Goal: Task Accomplishment & Management: Use online tool/utility

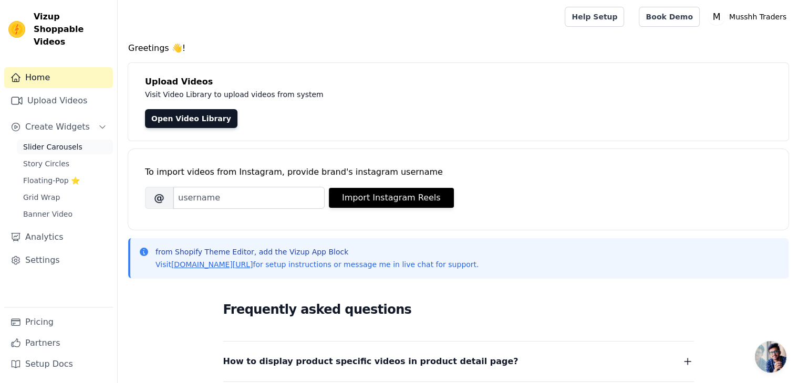
click at [55, 142] on span "Slider Carousels" at bounding box center [52, 147] width 59 height 11
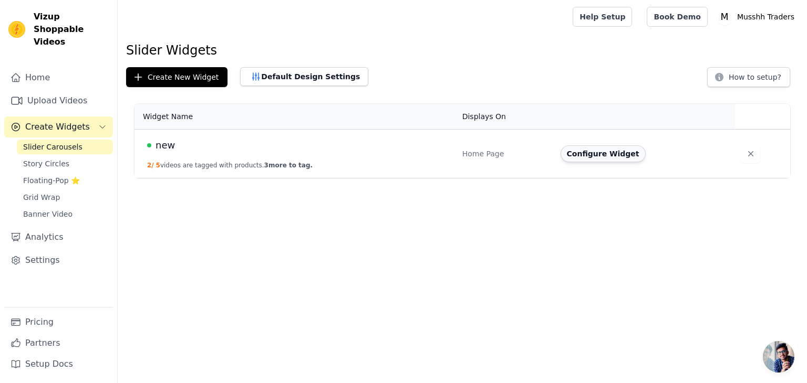
click at [613, 158] on button "Configure Widget" at bounding box center [602, 153] width 85 height 17
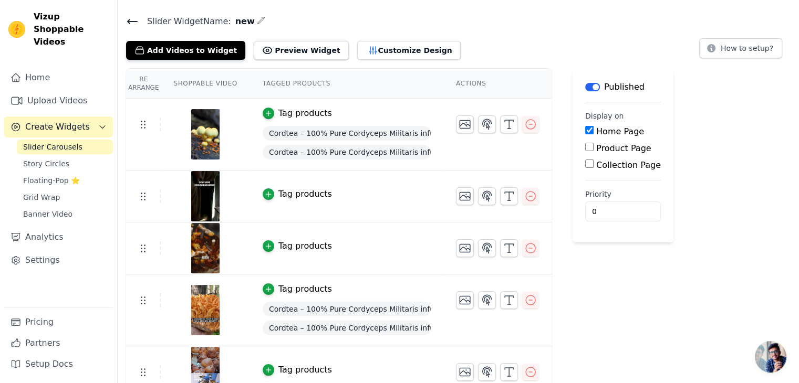
scroll to position [42, 0]
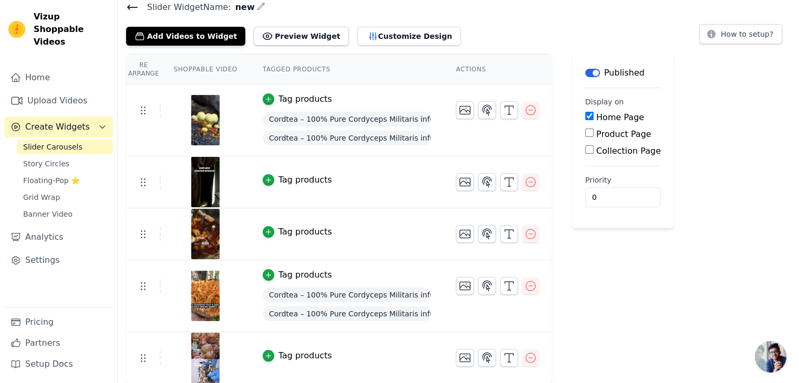
click at [677, 273] on div "Re Arrange Shoppable Video Tagged Products Actions Tag products Cordtea – 100% …" at bounding box center [458, 219] width 681 height 330
click at [197, 42] on button "Add Videos to Widget" at bounding box center [185, 36] width 119 height 19
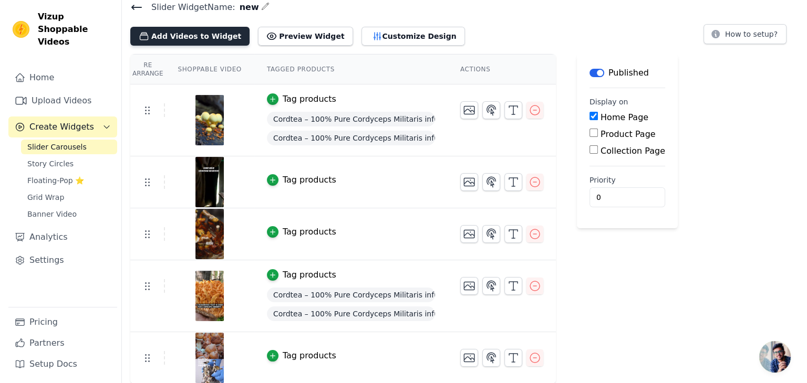
scroll to position [0, 0]
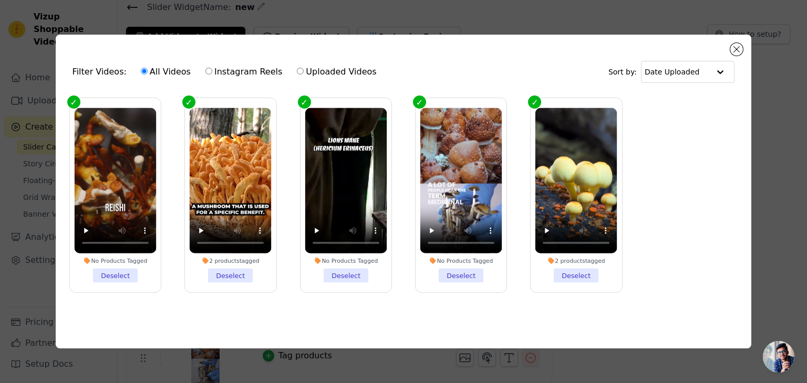
click at [297, 68] on input "Uploaded Videos" at bounding box center [300, 71] width 7 height 7
radio input "true"
click at [658, 244] on ul "No Products Tagged Deselect 2 products tagged Deselect No Products Tagged Desel…" at bounding box center [403, 203] width 679 height 223
click at [159, 70] on label "All Videos" at bounding box center [165, 72] width 51 height 14
click at [148, 70] on input "All Videos" at bounding box center [144, 71] width 7 height 7
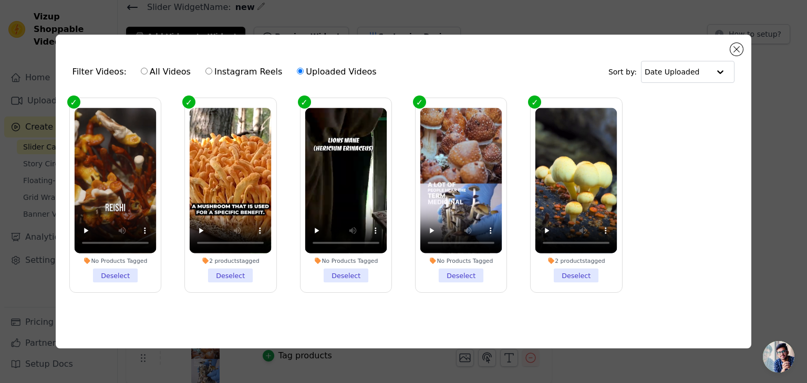
radio input "true"
click at [657, 133] on ul "No Products Tagged Deselect 2 products tagged Deselect No Products Tagged Desel…" at bounding box center [403, 203] width 679 height 223
click at [740, 40] on div "Filter Videos: All Videos Instagram Reels Uploaded Videos Sort by: Date Uploade…" at bounding box center [404, 192] width 696 height 314
click at [731, 43] on div "Filter Videos: All Videos Instagram Reels Uploaded Videos Sort by: Date Uploade…" at bounding box center [404, 192] width 696 height 314
click at [732, 45] on button "Close modal" at bounding box center [736, 49] width 13 height 13
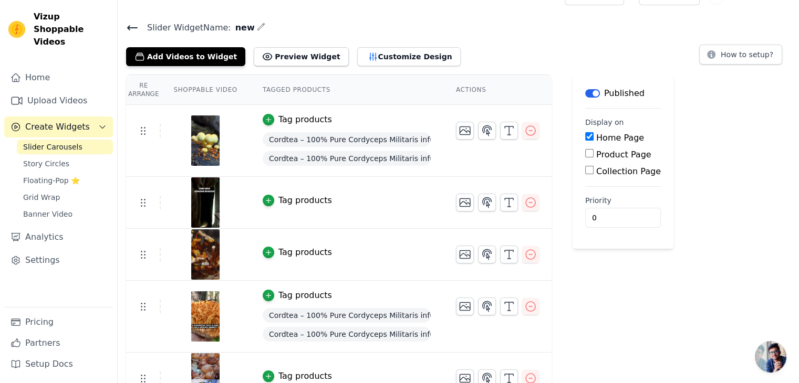
scroll to position [42, 0]
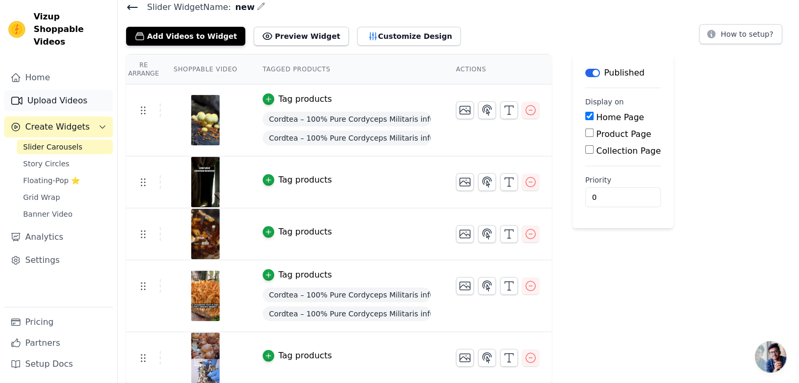
click at [41, 90] on link "Upload Videos" at bounding box center [58, 100] width 109 height 21
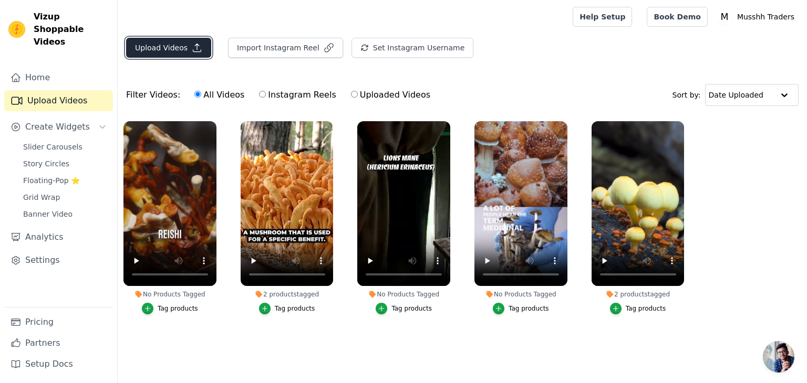
click at [171, 50] on button "Upload Videos" at bounding box center [168, 48] width 85 height 20
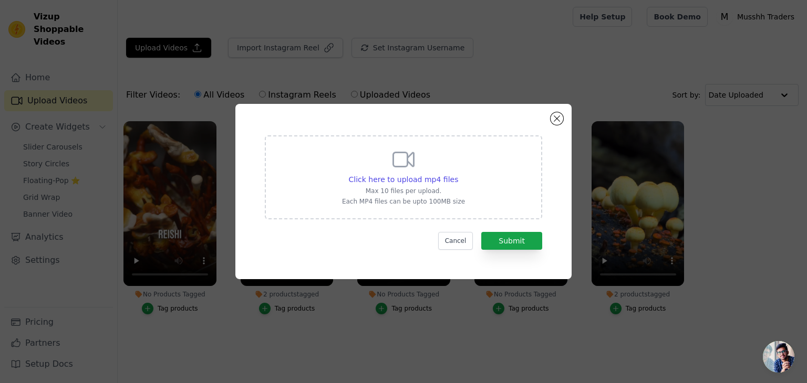
click at [415, 173] on div "Click here to upload mp4 files Max 10 files per upload. Each MP4 files can be u…" at bounding box center [403, 176] width 123 height 59
click at [457, 174] on input "Click here to upload mp4 files Max 10 files per upload. Each MP4 files can be u…" at bounding box center [457, 174] width 1 height 1
type input "C:\fakepath\Shoot 1 .mp4"
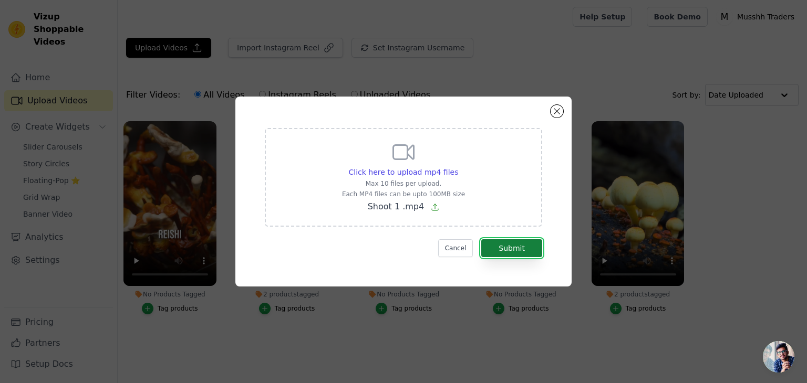
click at [518, 249] on button "Submit" at bounding box center [511, 249] width 61 height 18
click at [458, 247] on button "Cancel" at bounding box center [455, 249] width 35 height 18
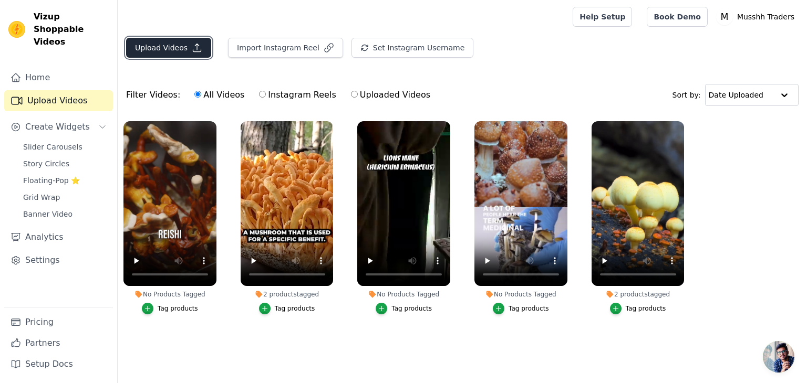
click at [165, 48] on button "Upload Videos" at bounding box center [168, 48] width 85 height 20
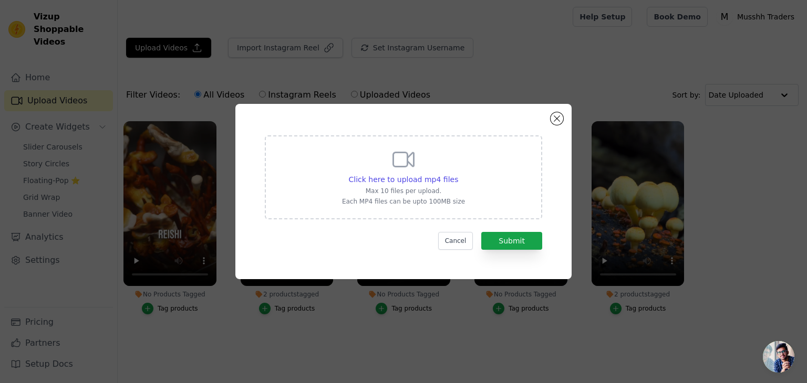
click at [438, 201] on p "Each MP4 files can be upto 100MB size" at bounding box center [403, 201] width 123 height 8
click at [457, 174] on input "Click here to upload mp4 files Max 10 files per upload. Each MP4 files can be u…" at bounding box center [457, 174] width 1 height 1
type input "C:\fakepath\eman reel 30 v6.mp4"
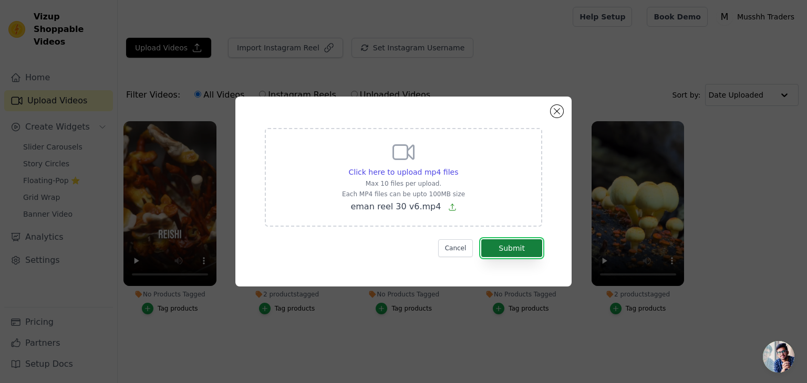
click at [514, 251] on button "Submit" at bounding box center [511, 249] width 61 height 18
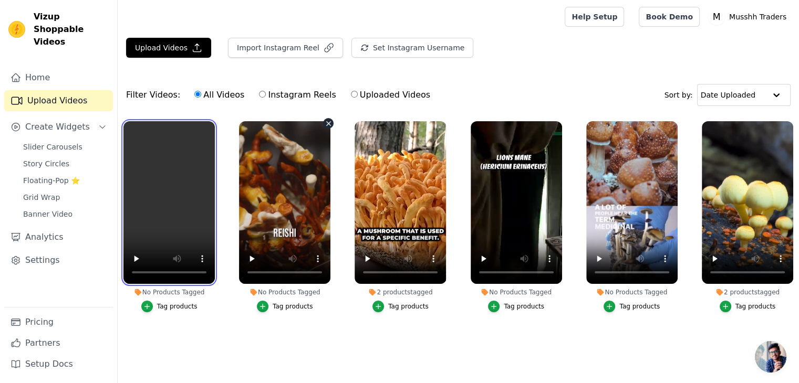
drag, startPoint x: 194, startPoint y: 211, endPoint x: 311, endPoint y: 213, distance: 116.6
click at [310, 213] on ul "No Products Tagged Tag products No Products Tagged Tag products 2 products tagg…" at bounding box center [458, 236] width 681 height 241
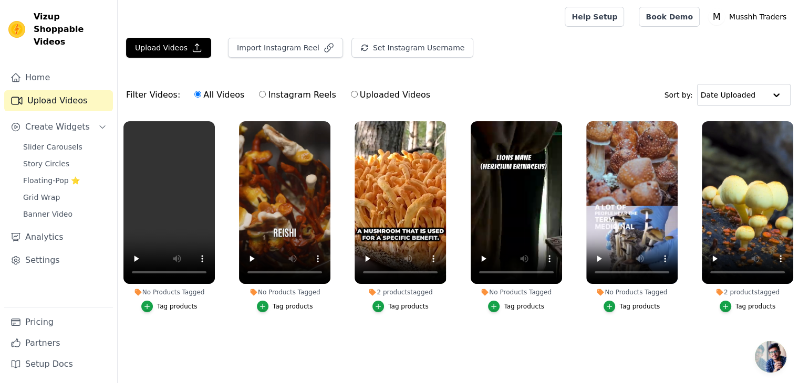
click at [179, 305] on div "Tag products" at bounding box center [177, 307] width 40 height 8
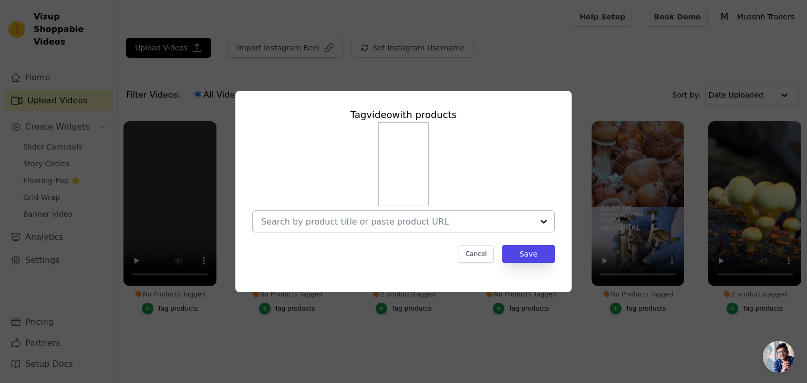
click at [474, 225] on input "No Products Tagged Tag video with products Cancel Save Tag products" at bounding box center [397, 222] width 272 height 10
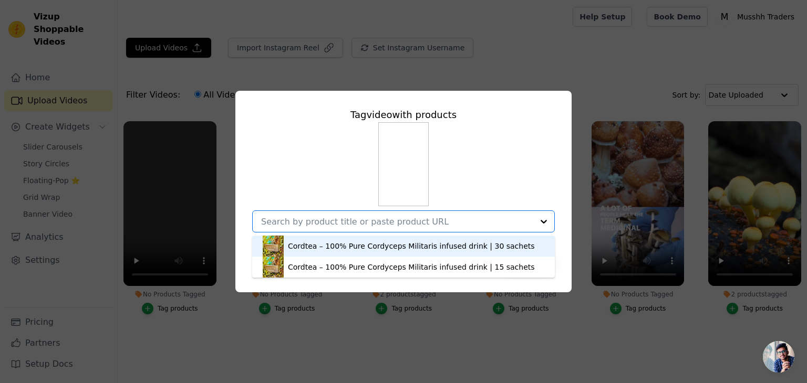
click at [352, 247] on div "Cordtea – 100% Pure Cordyceps Militaris infused drink | 30 sachets" at bounding box center [411, 246] width 247 height 11
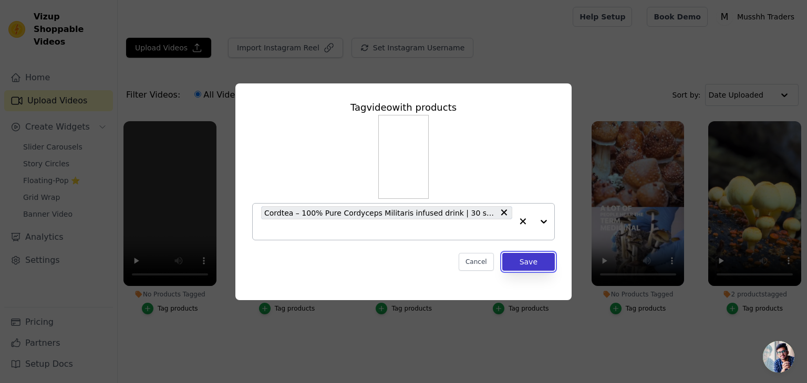
click at [531, 263] on button "Save" at bounding box center [528, 262] width 53 height 18
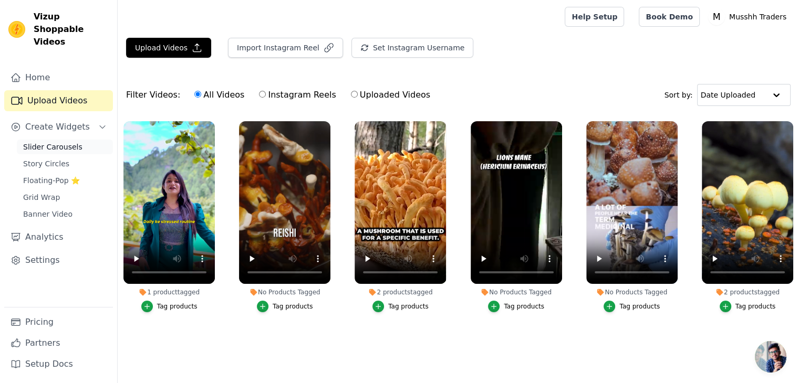
click at [68, 142] on span "Slider Carousels" at bounding box center [52, 147] width 59 height 11
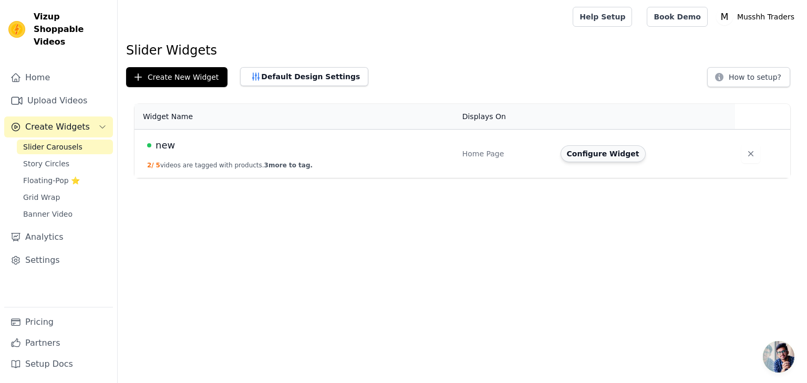
click at [605, 157] on button "Configure Widget" at bounding box center [602, 153] width 85 height 17
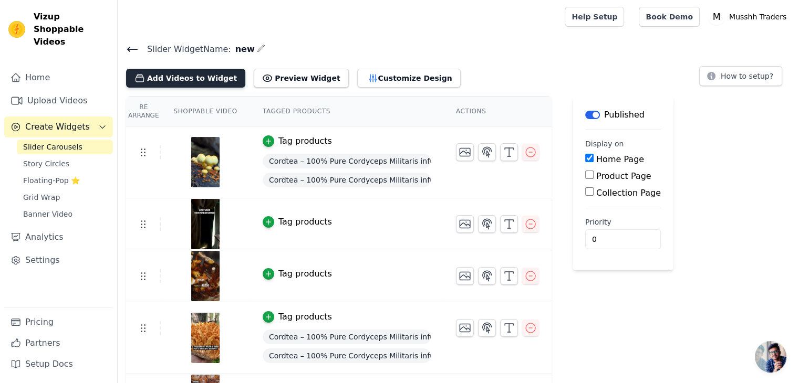
click at [195, 72] on button "Add Videos to Widget" at bounding box center [185, 78] width 119 height 19
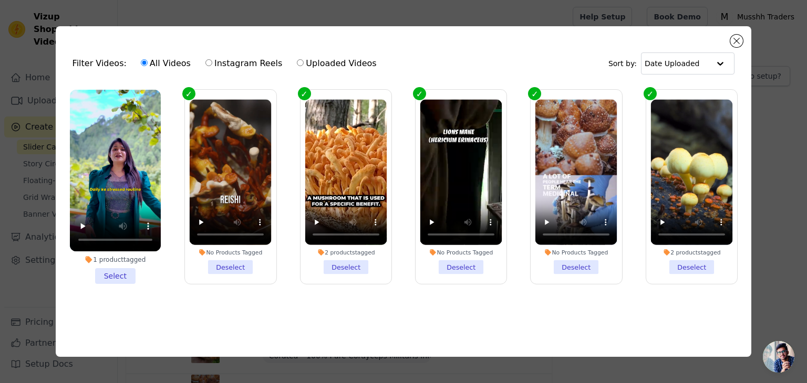
click at [117, 274] on li "1 product tagged Select" at bounding box center [115, 187] width 91 height 194
click at [0, 0] on input "1 product tagged Select" at bounding box center [0, 0] width 0 height 0
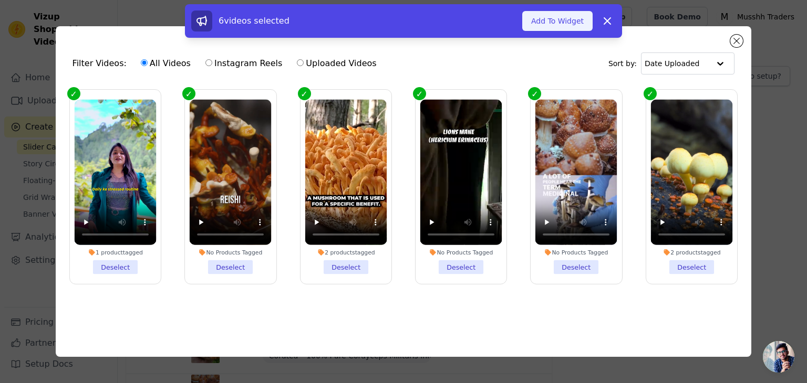
click at [559, 23] on button "Add To Widget" at bounding box center [557, 21] width 70 height 20
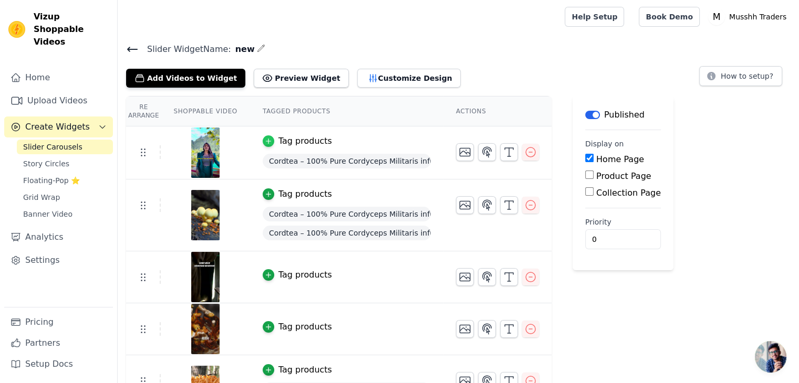
click at [265, 143] on icon "button" at bounding box center [268, 141] width 7 height 7
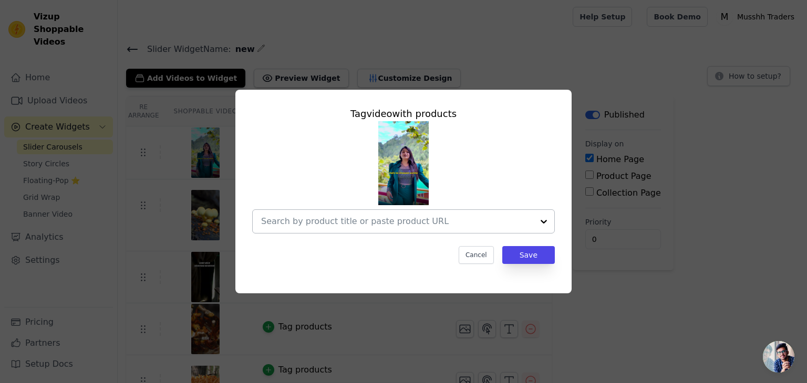
click at [498, 224] on input "text" at bounding box center [397, 221] width 272 height 13
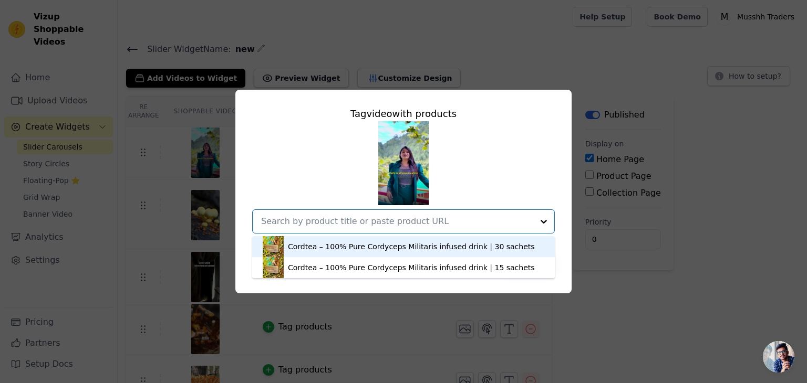
click at [350, 245] on div "Cordtea – 100% Pure Cordyceps Militaris infused drink | 30 sachets" at bounding box center [411, 247] width 247 height 11
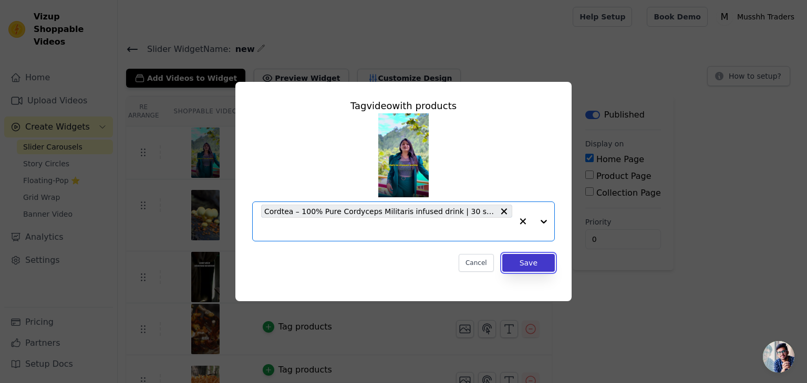
click at [534, 269] on button "Save" at bounding box center [528, 263] width 53 height 18
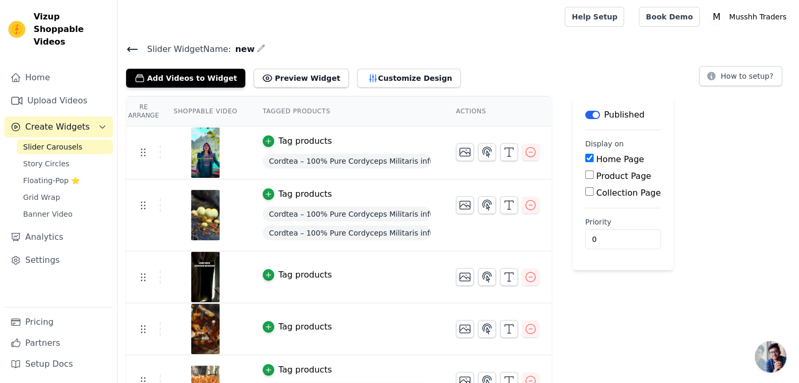
click at [132, 53] on icon at bounding box center [132, 49] width 13 height 13
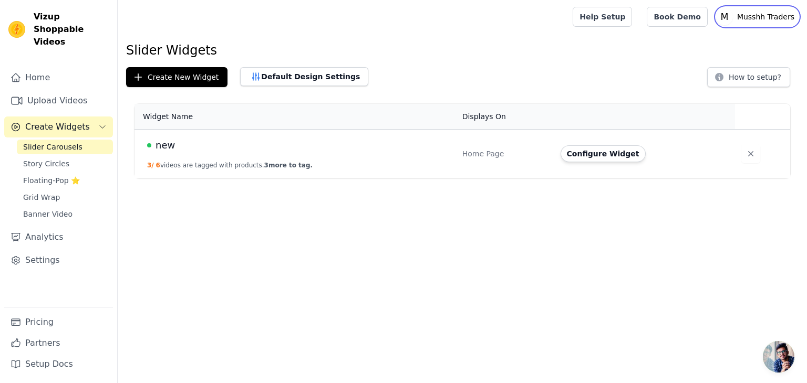
click at [773, 15] on p "Musshh Traders" at bounding box center [766, 16] width 66 height 19
